Goal: Communication & Community: Answer question/provide support

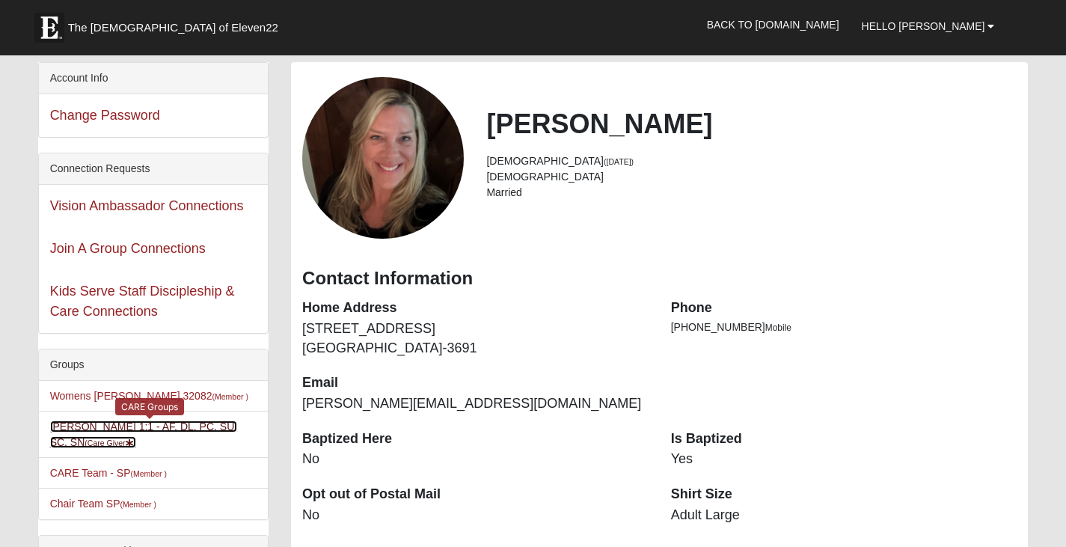
click at [128, 426] on link "[PERSON_NAME] 1:1 - AF, DL, PC, SU, SC, SN (Care Giver )" at bounding box center [144, 434] width 188 height 28
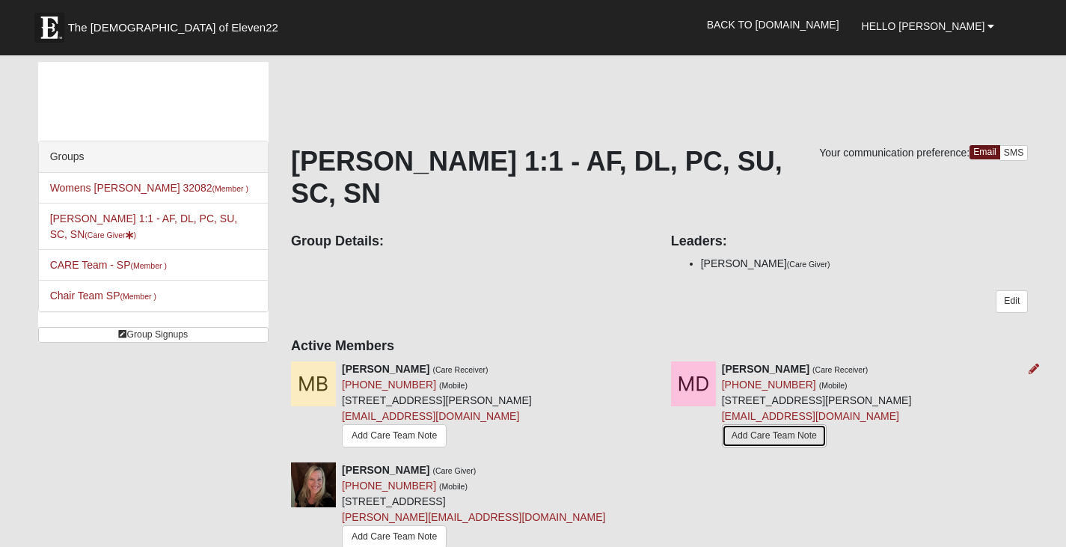
click at [791, 441] on link "Add Care Team Note" at bounding box center [774, 435] width 105 height 23
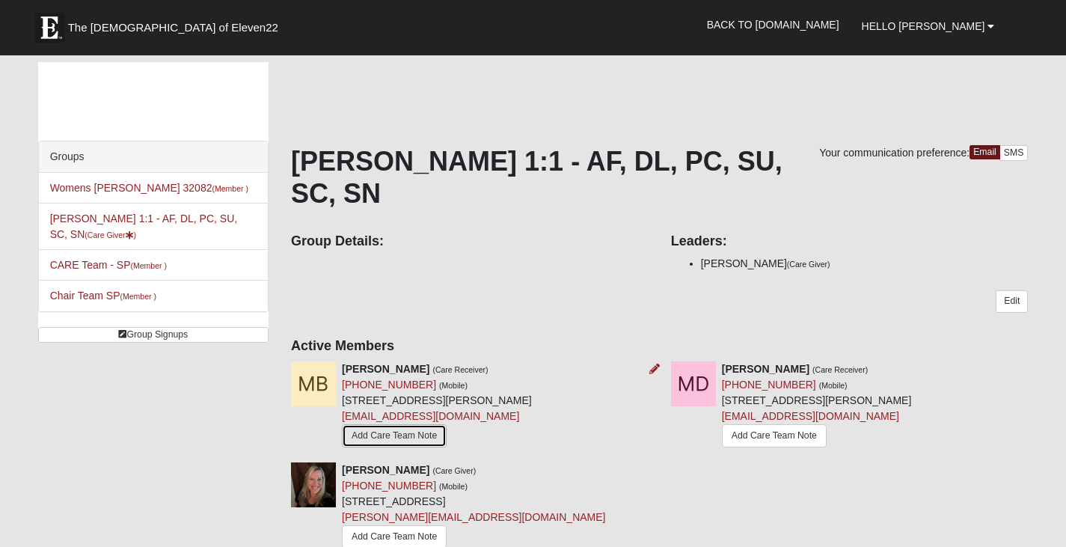
click at [410, 437] on link "Add Care Team Note" at bounding box center [394, 435] width 105 height 23
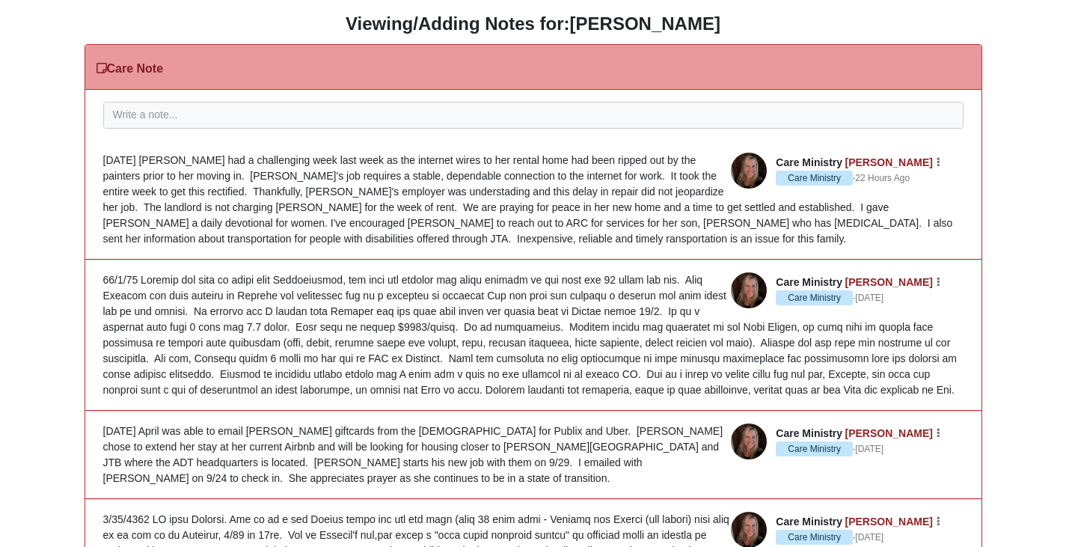
click at [154, 235] on div "[DATE] [PERSON_NAME] had a challenging week last week as the internet wires to …" at bounding box center [533, 200] width 860 height 94
click at [157, 241] on div "[DATE] [PERSON_NAME] had a challenging week last week as the internet wires to …" at bounding box center [533, 200] width 860 height 94
click at [938, 162] on icon "button" at bounding box center [938, 162] width 4 height 9
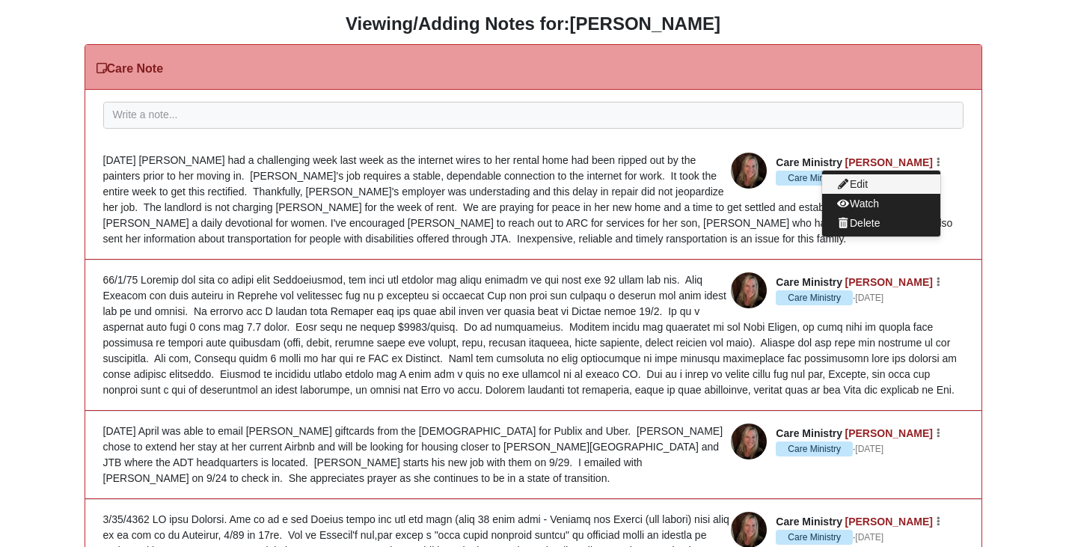
click at [884, 179] on button "Edit" at bounding box center [881, 183] width 118 height 19
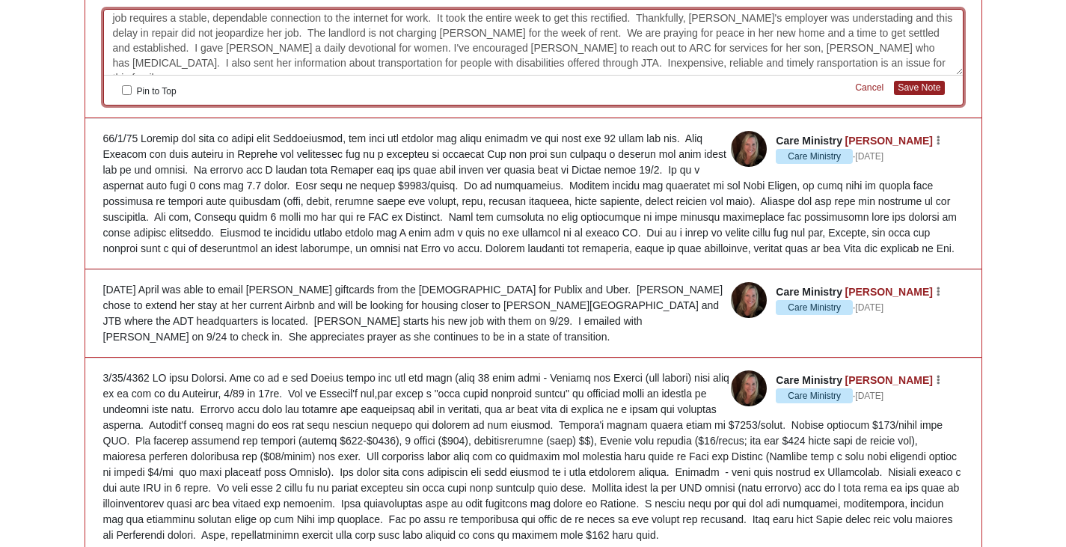
scroll to position [75, 0]
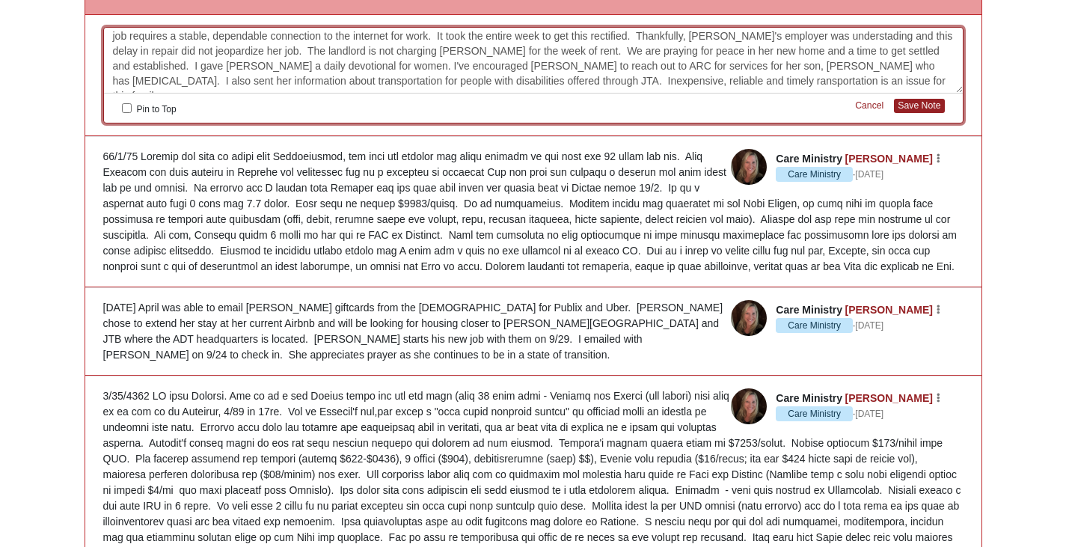
click at [552, 81] on div "[DATE] [PERSON_NAME] had a challenging week last week as the internet wires to …" at bounding box center [533, 61] width 859 height 66
click at [930, 104] on button "Save Note" at bounding box center [919, 106] width 50 height 14
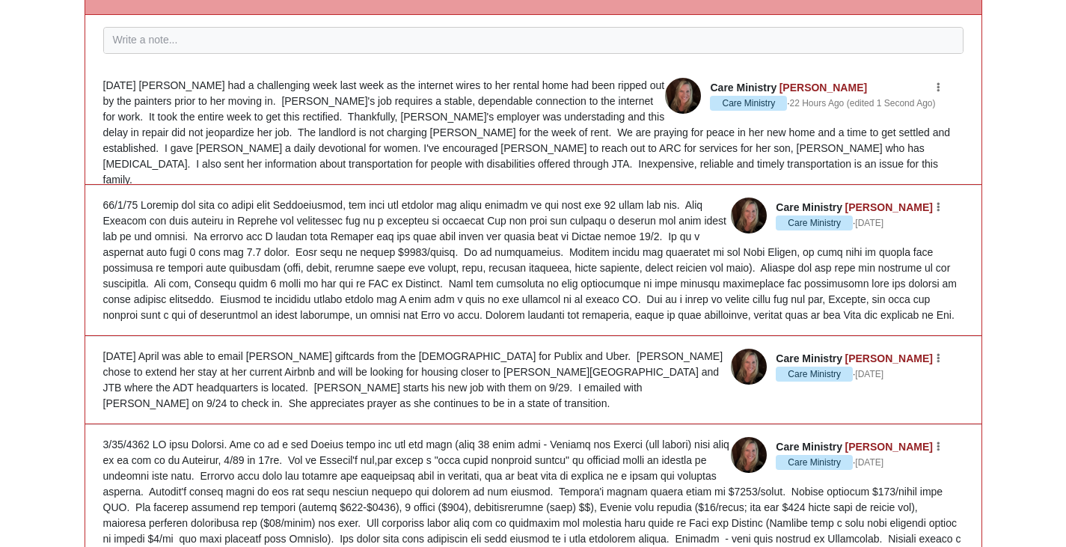
scroll to position [0, 0]
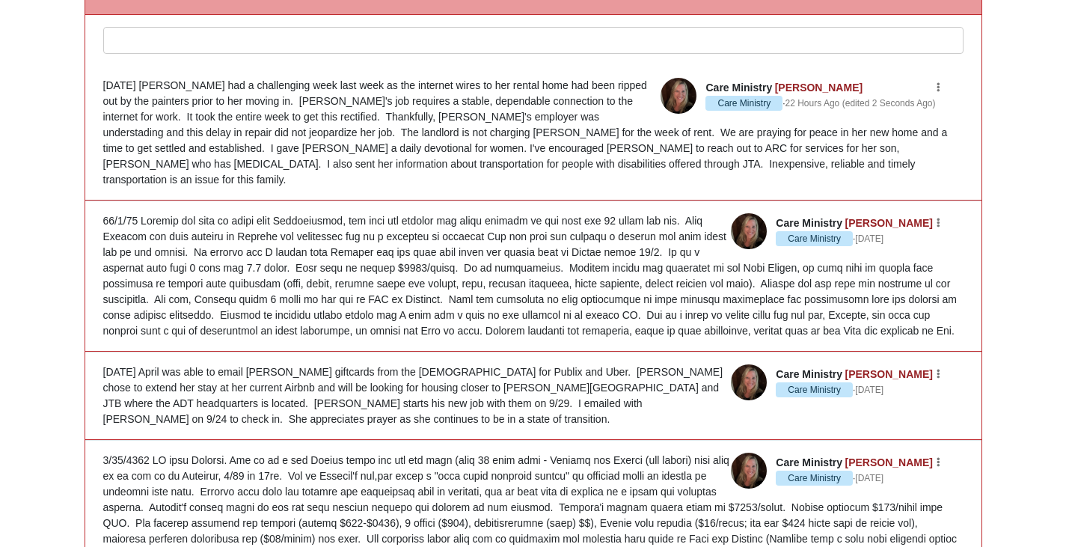
click at [156, 33] on div at bounding box center [533, 61] width 859 height 66
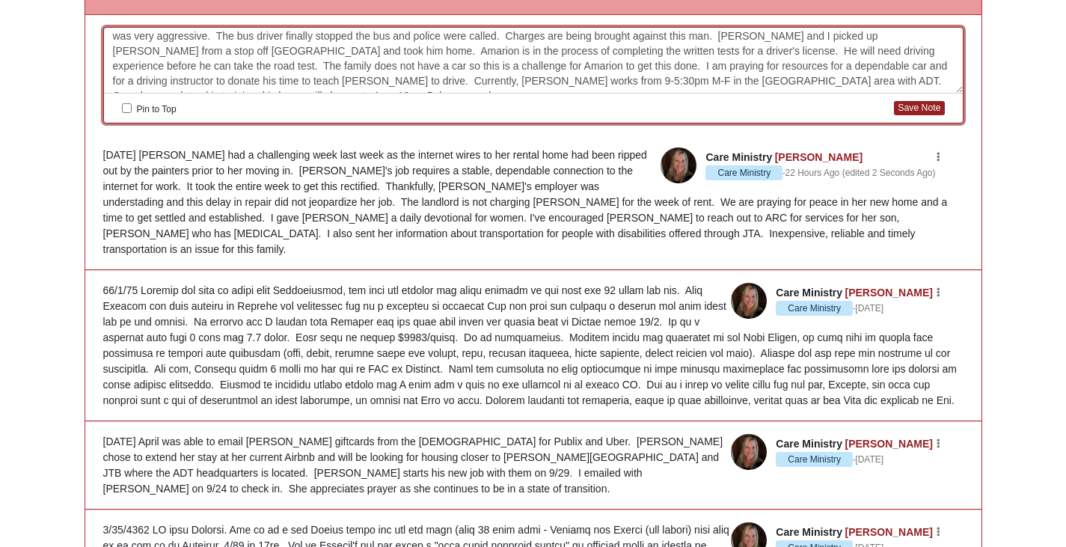
scroll to position [27, 0]
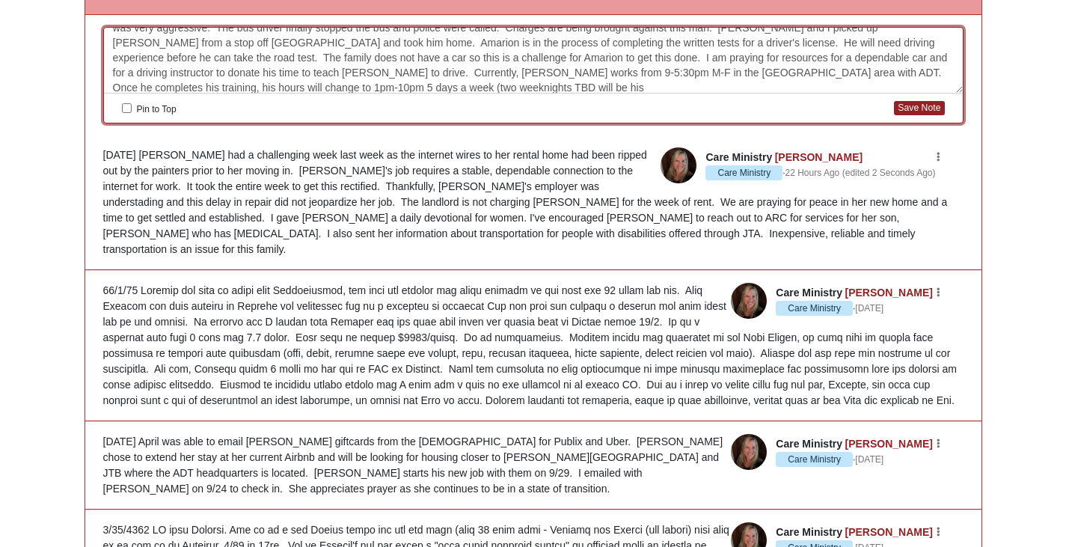
click at [215, 86] on div "[DATE] I received a text from [PERSON_NAME] around 6pm stating her son, [PERSON…" at bounding box center [533, 61] width 859 height 66
click at [301, 85] on div "[DATE] I received a text from [PERSON_NAME] around 6pm stating her son, [PERSON…" at bounding box center [533, 61] width 859 height 66
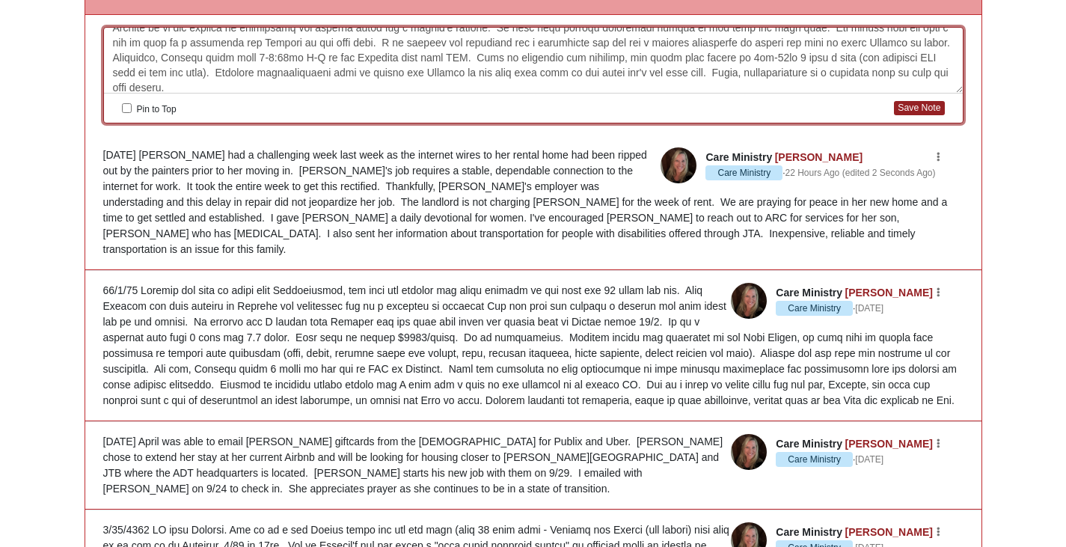
click at [858, 68] on div at bounding box center [533, 61] width 859 height 66
click at [396, 87] on div at bounding box center [533, 61] width 859 height 66
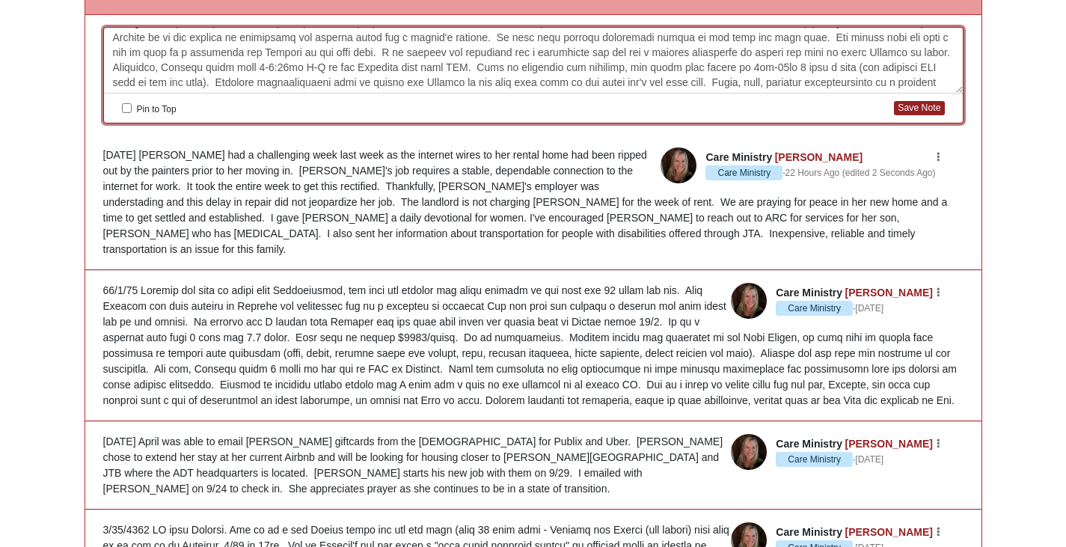
scroll to position [49, 0]
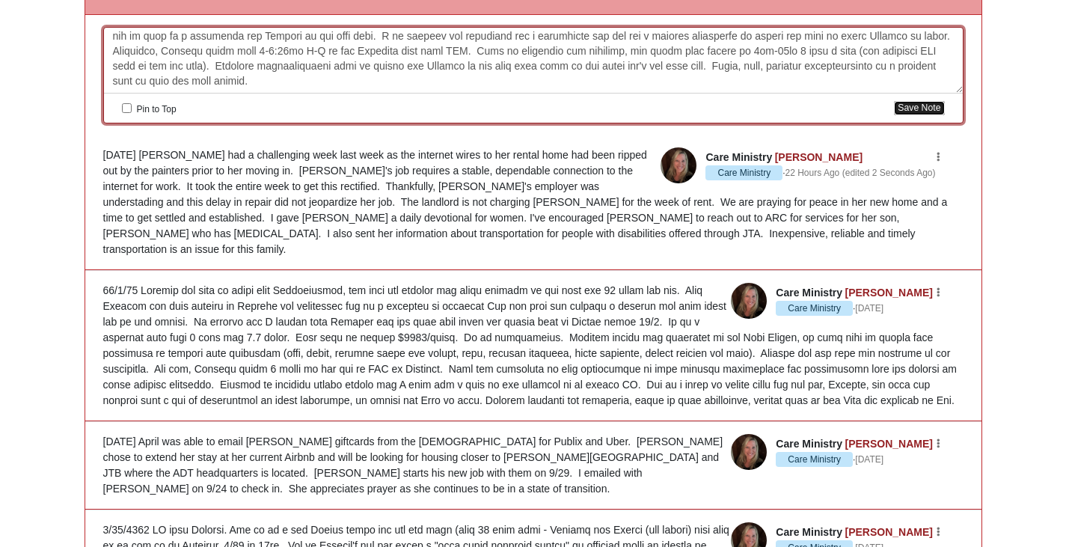
click at [912, 108] on button "Save Note" at bounding box center [919, 108] width 50 height 14
